Goal: Book appointment/travel/reservation

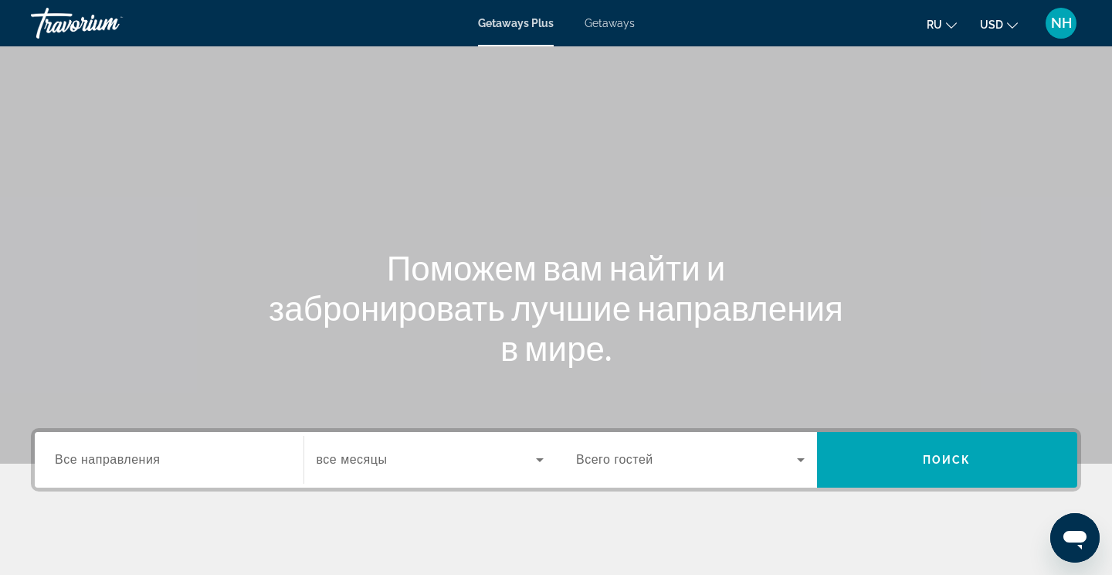
click at [618, 26] on span "Getaways" at bounding box center [610, 23] width 50 height 12
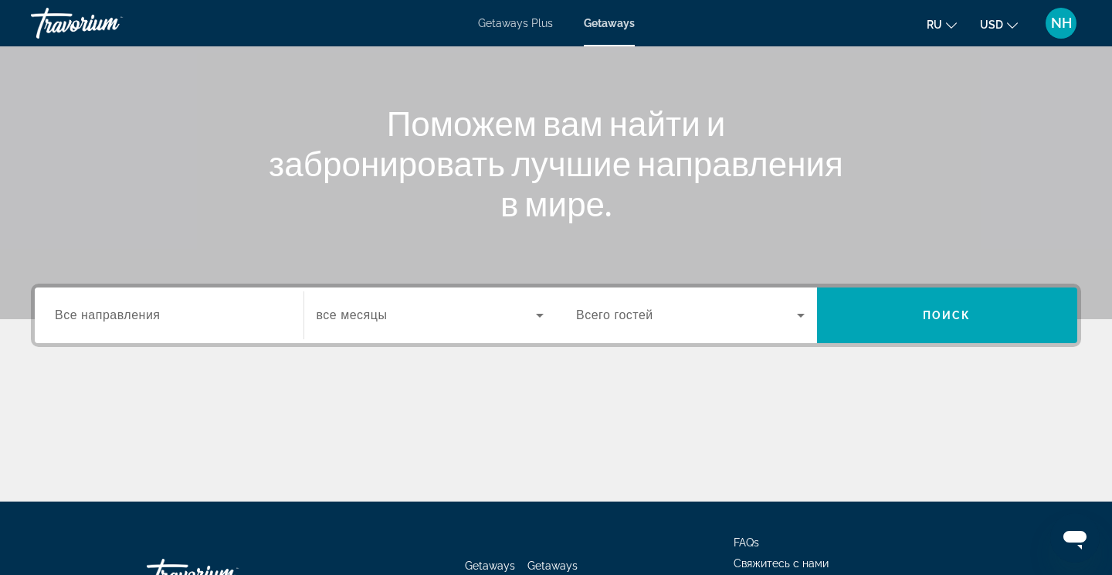
scroll to position [147, 0]
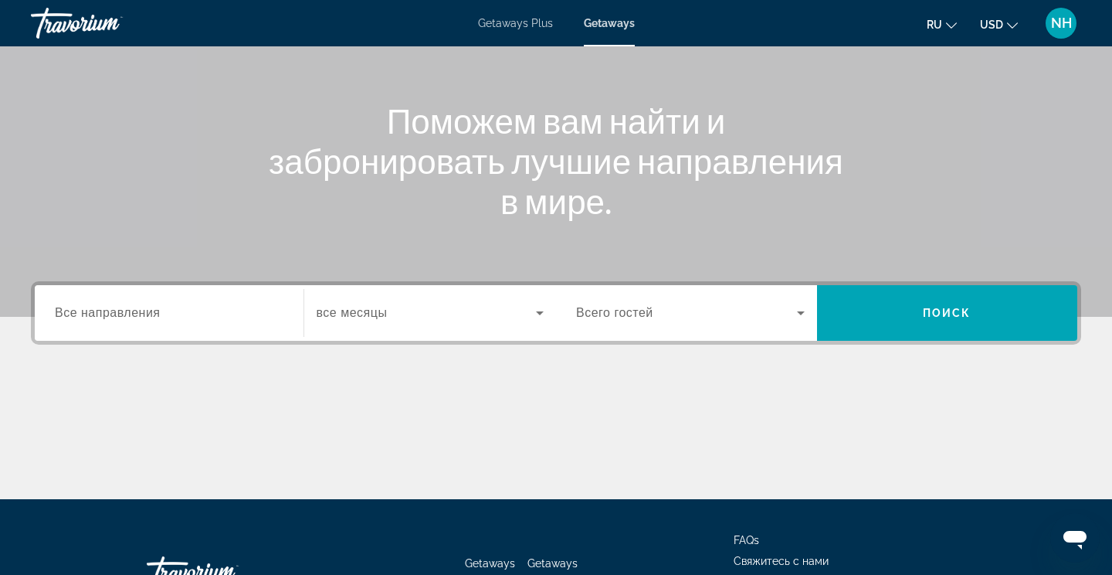
click at [114, 311] on span "Все направления" at bounding box center [108, 312] width 106 height 13
click at [114, 311] on input "Destination Все направления" at bounding box center [169, 313] width 229 height 19
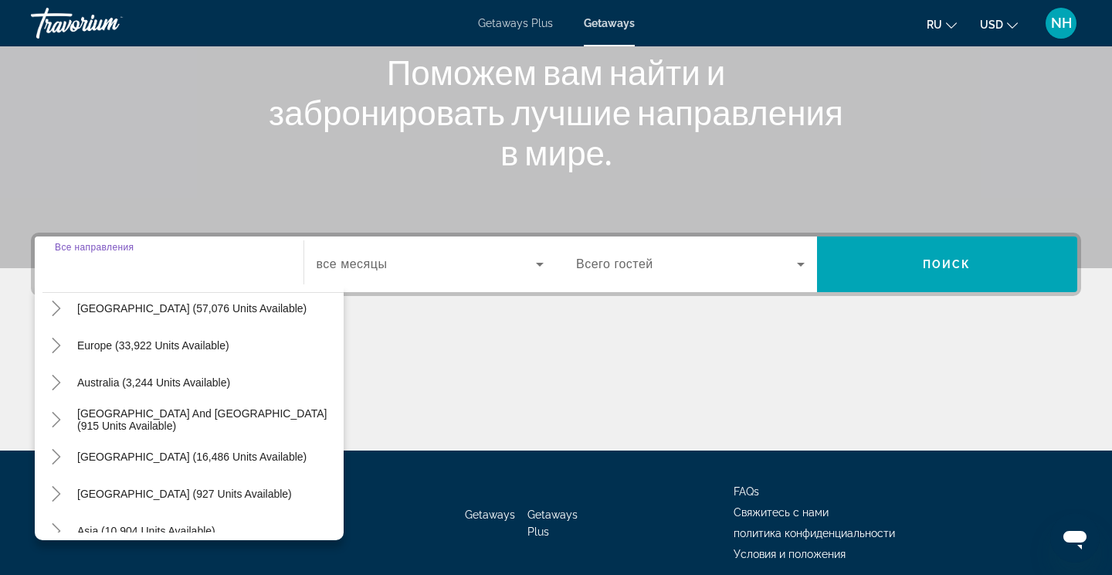
scroll to position [160, 0]
click at [59, 354] on mat-icon "Toggle Europe (33,922 units available)" at bounding box center [55, 344] width 27 height 27
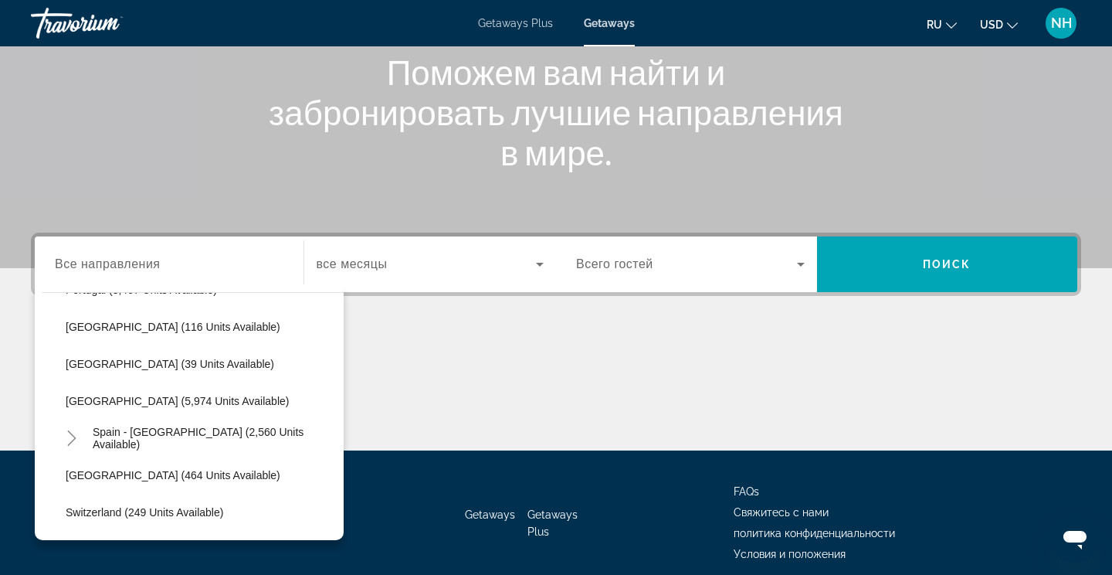
scroll to position [772, 0]
click at [256, 450] on span "Search widget" at bounding box center [214, 437] width 259 height 37
type input "**********"
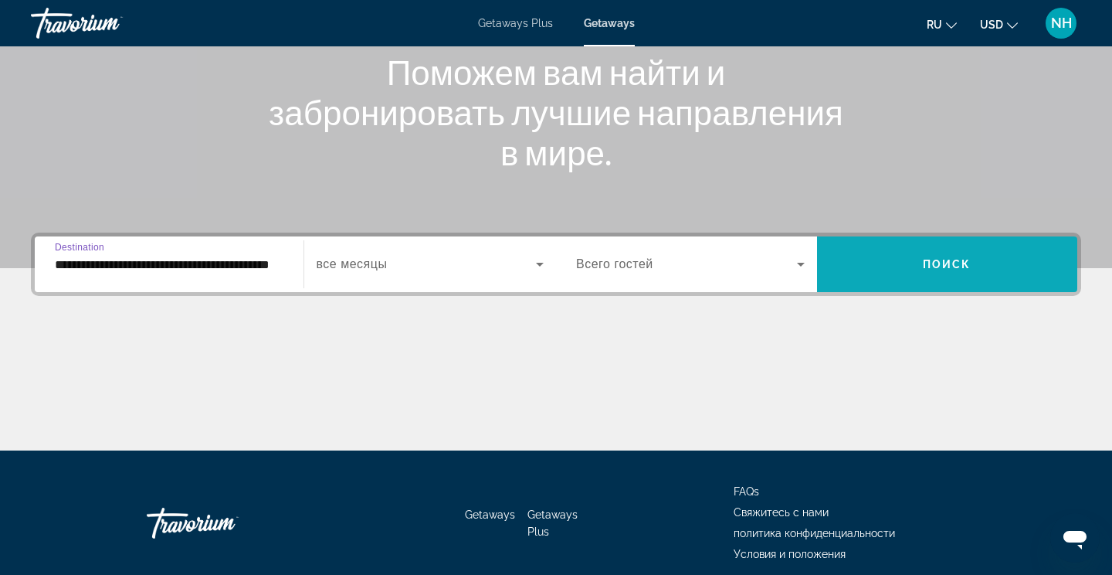
click at [930, 274] on span "Search widget" at bounding box center [947, 264] width 261 height 37
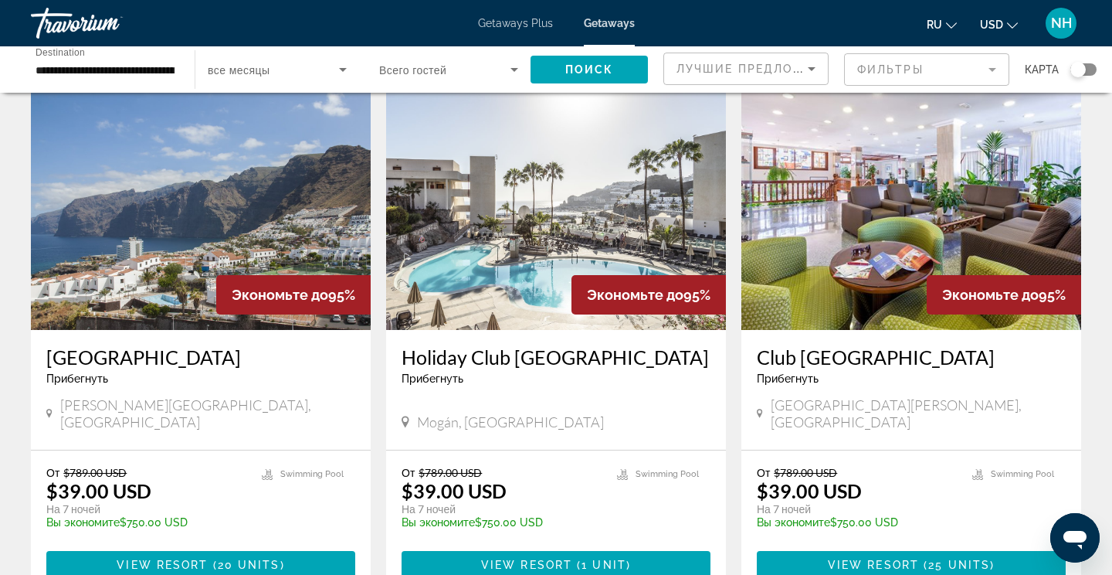
scroll to position [630, 0]
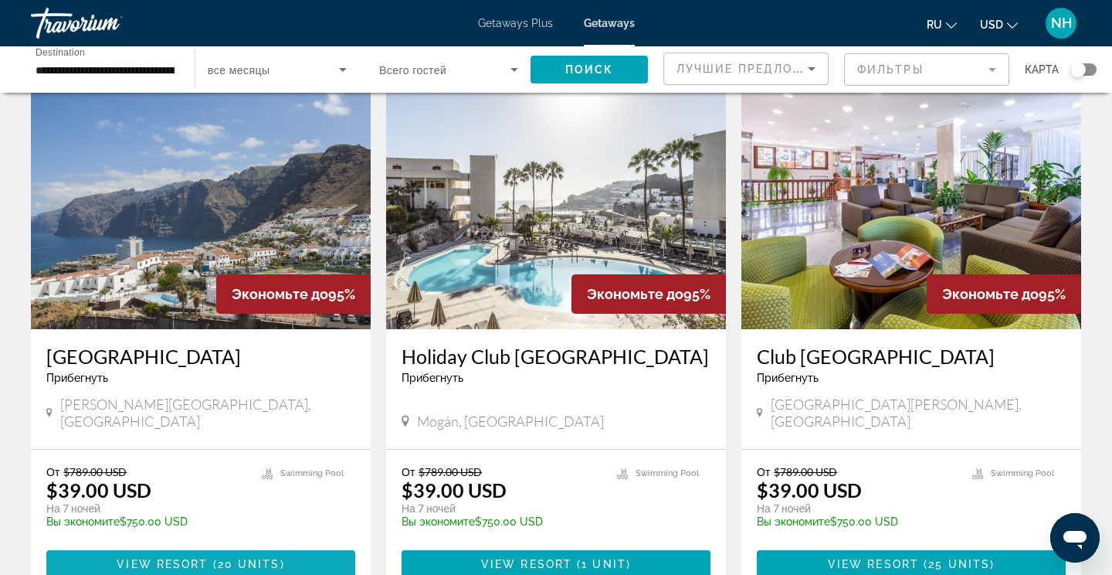
click at [212, 545] on span "Main content" at bounding box center [200, 563] width 309 height 37
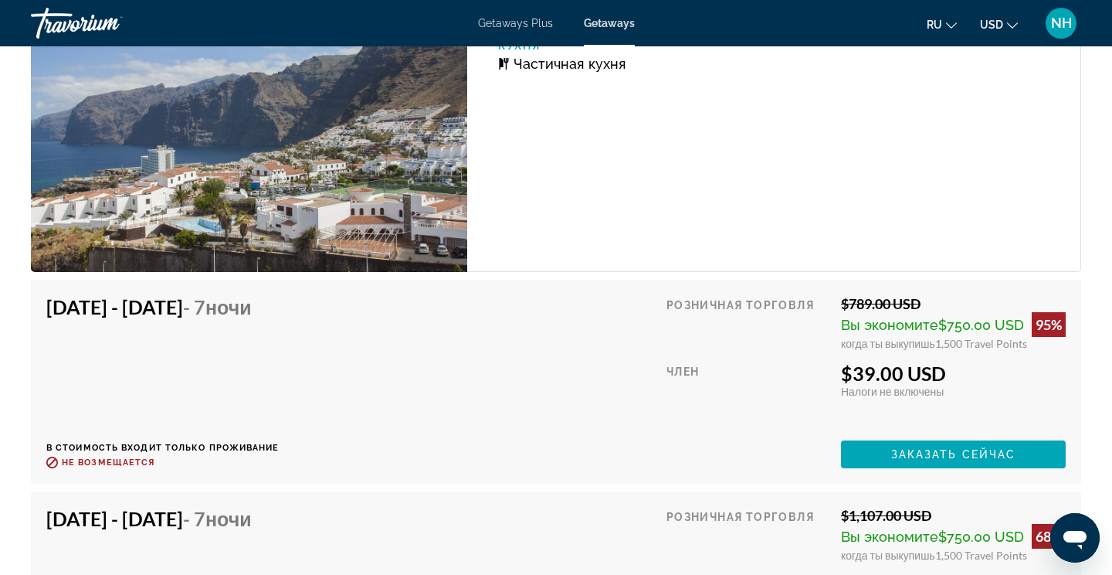
scroll to position [2797, 0]
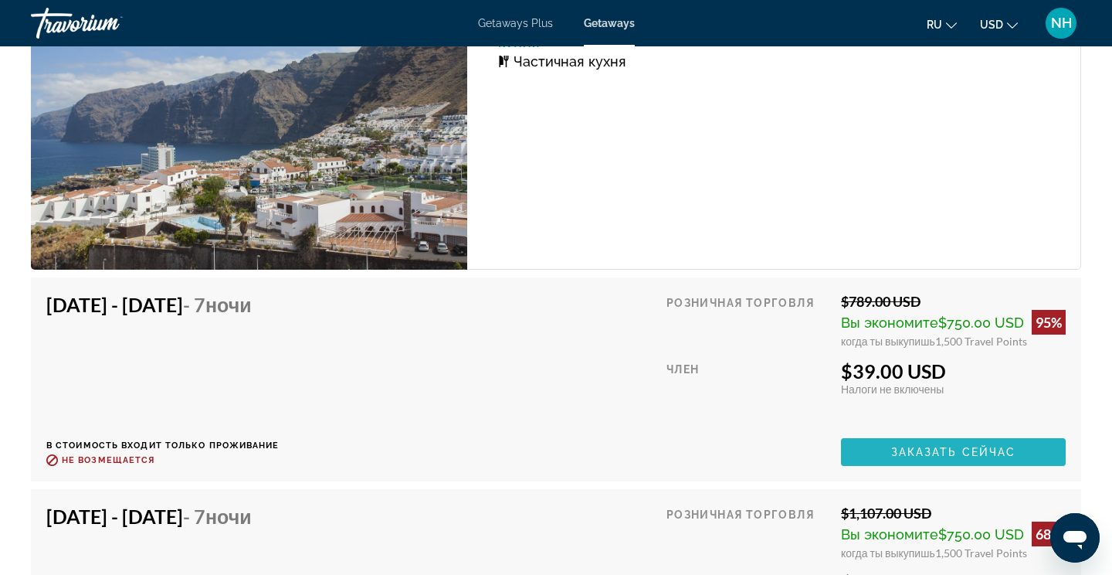
click at [925, 447] on span "Заказать сейчас" at bounding box center [953, 452] width 125 height 12
